Goal: Information Seeking & Learning: Learn about a topic

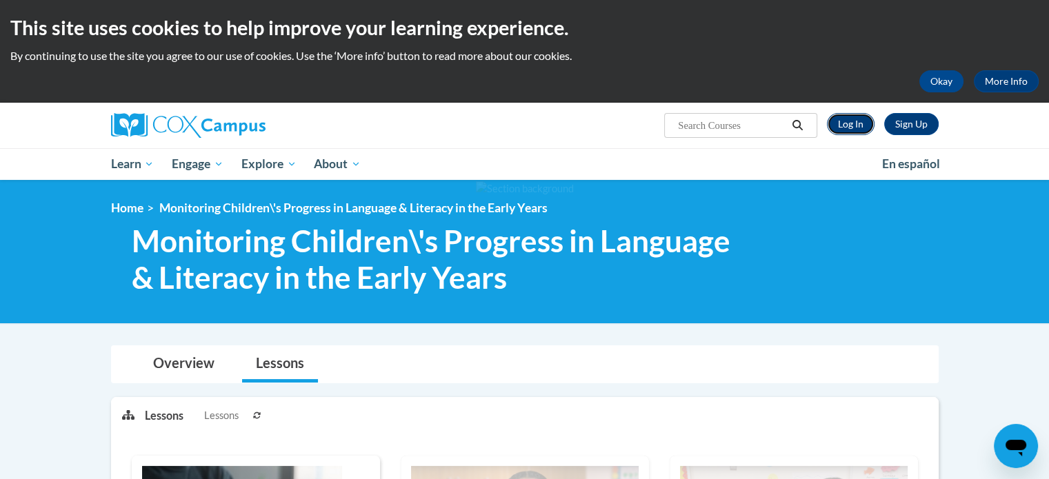
click at [848, 121] on link "Log In" at bounding box center [851, 124] width 48 height 22
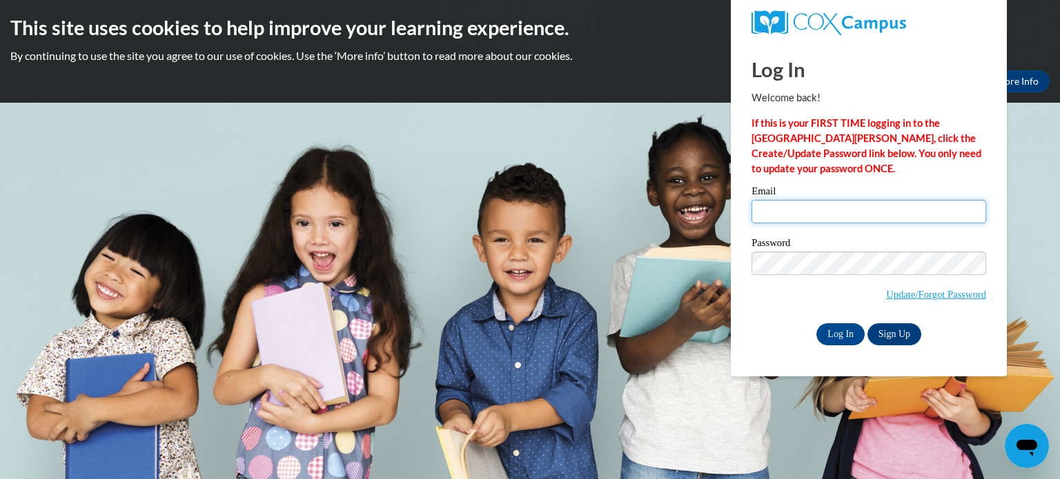
click at [836, 215] on input "Email" at bounding box center [868, 211] width 235 height 23
type input "dgoodek4k@gmail.com"
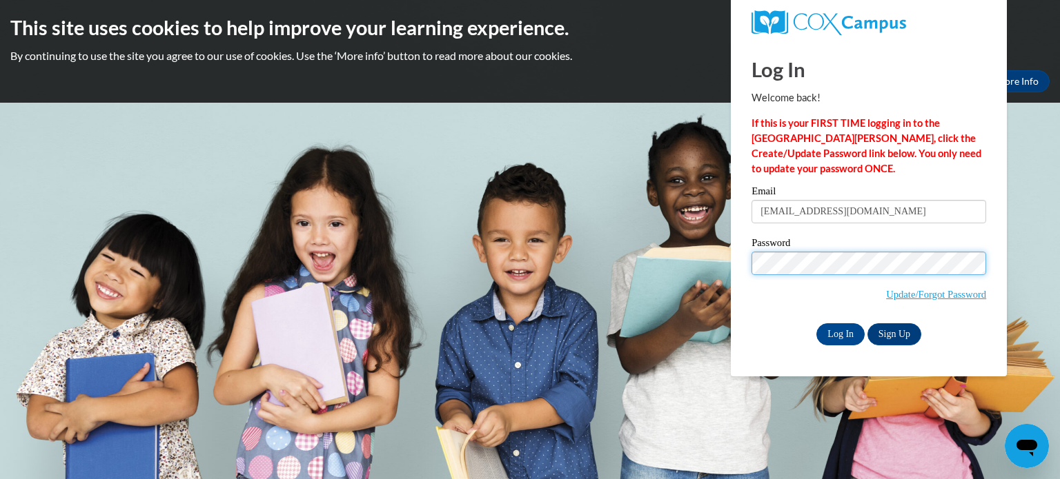
click at [816, 324] on input "Log In" at bounding box center [840, 335] width 48 height 22
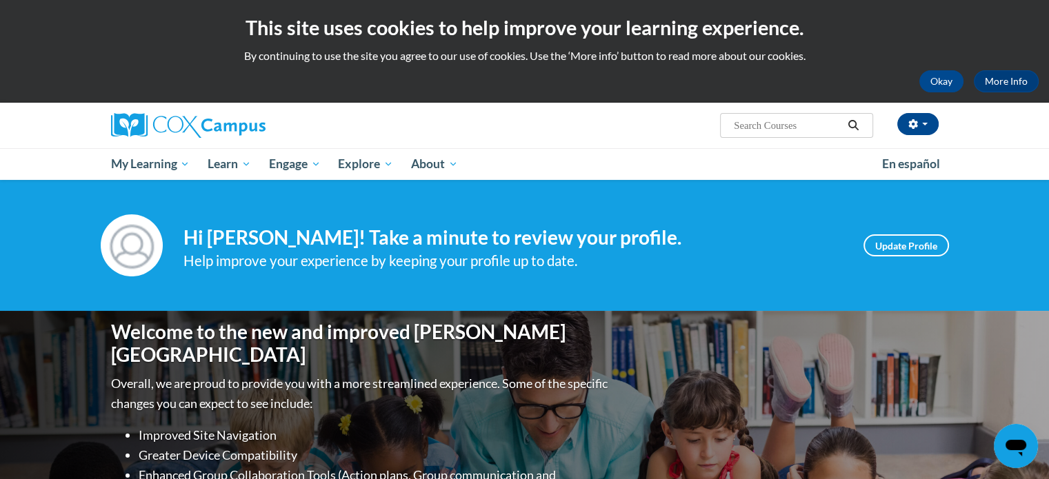
click at [664, 117] on div "Diana Rodriguez (America/New_York UTC-04:00) My Profile Inbox My Transcripts Lo…" at bounding box center [667, 120] width 566 height 35
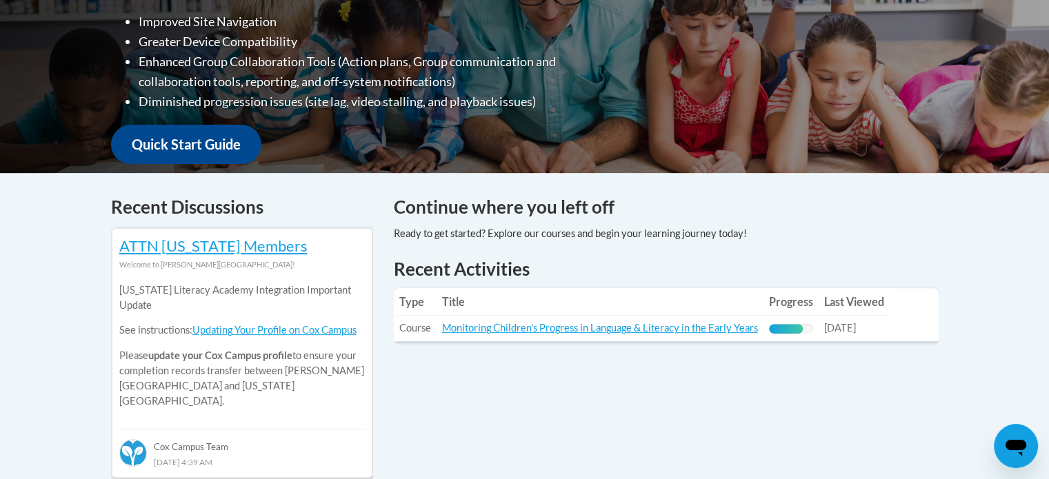
scroll to position [441, 0]
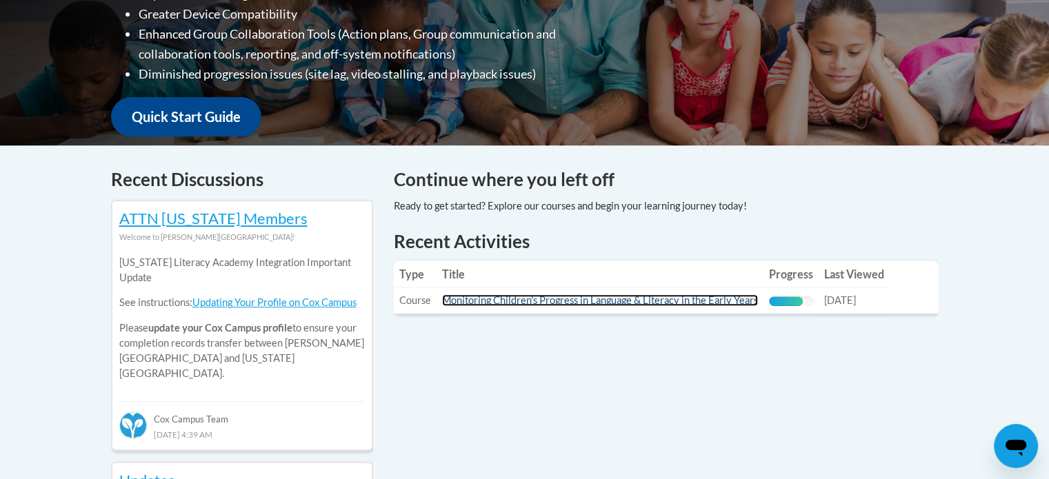
click at [709, 301] on link "Monitoring Children's Progress in Language & Literacy in the Early Years" at bounding box center [600, 301] width 316 height 12
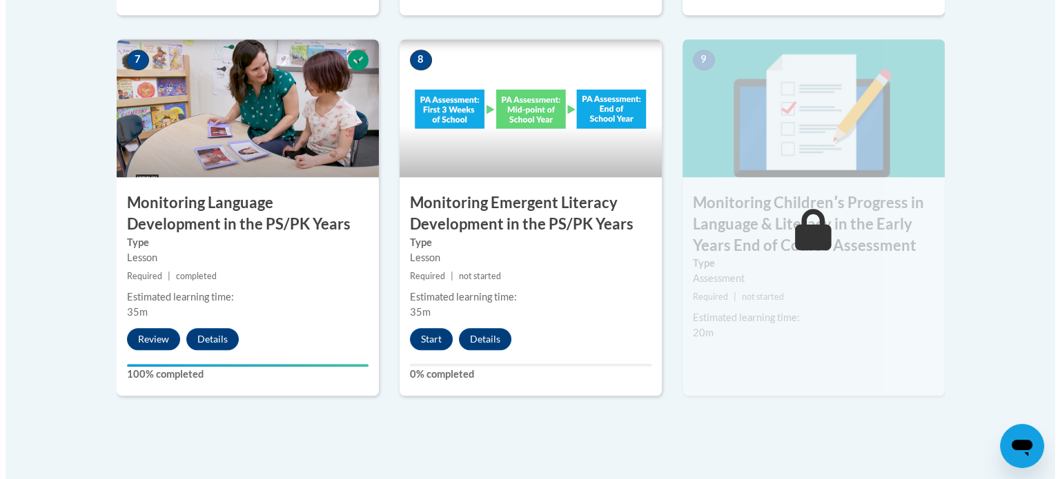
scroll to position [1297, 0]
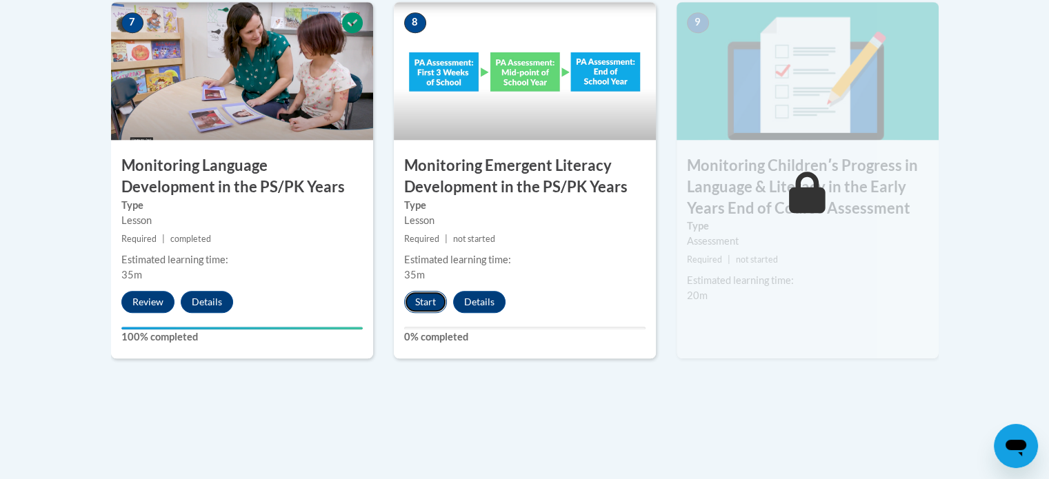
click at [436, 301] on button "Start" at bounding box center [425, 302] width 43 height 22
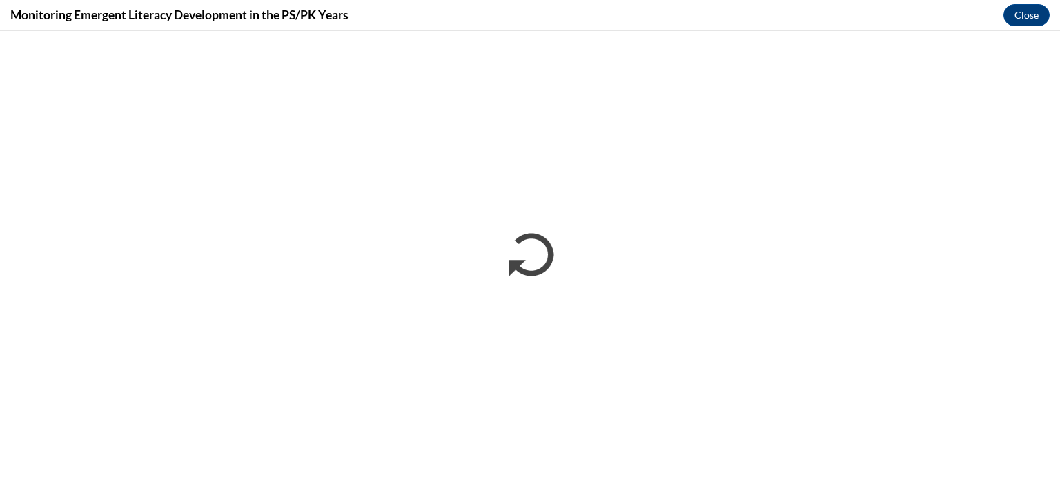
scroll to position [0, 0]
